Goal: Task Accomplishment & Management: Manage account settings

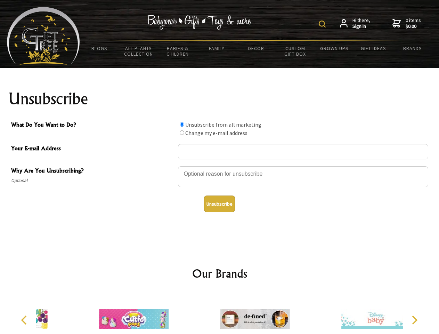
click at [323, 24] on img at bounding box center [322, 24] width 7 height 7
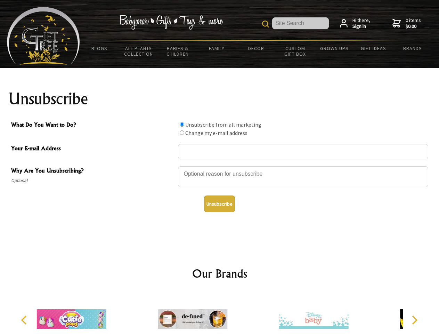
click at [220, 166] on div at bounding box center [303, 177] width 250 height 24
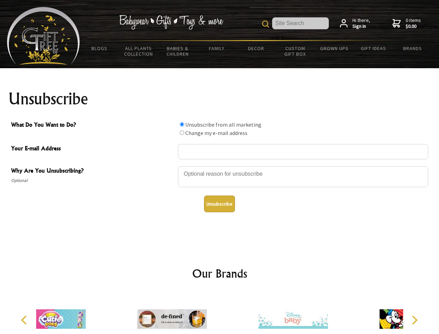
click at [182, 124] on input "What Do You Want to Do?" at bounding box center [182, 124] width 5 height 5
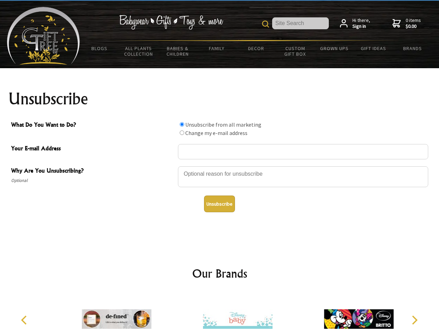
click at [182, 132] on input "What Do You Want to Do?" at bounding box center [182, 132] width 5 height 5
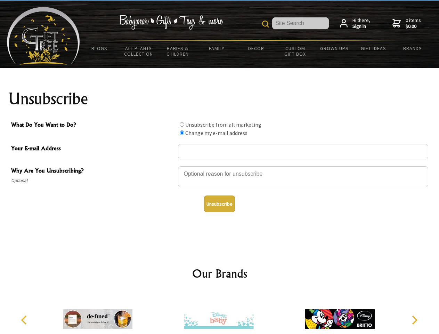
radio input "true"
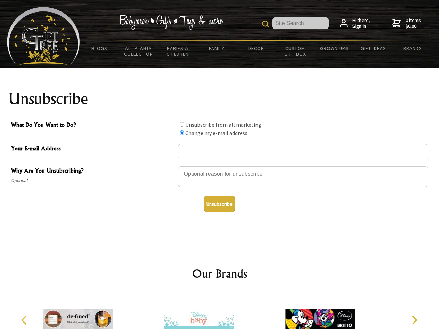
click at [219, 204] on button "Unsubscribe" at bounding box center [219, 203] width 31 height 17
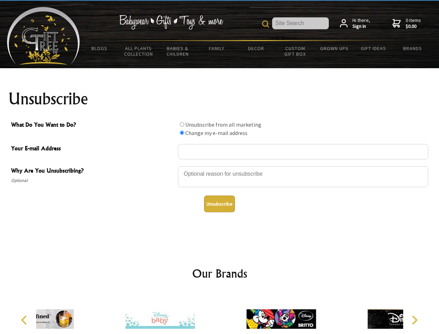
click at [25, 320] on icon "Previous" at bounding box center [24, 319] width 9 height 9
click at [414, 320] on icon "Next" at bounding box center [414, 319] width 9 height 9
